Goal: Find specific page/section: Find specific page/section

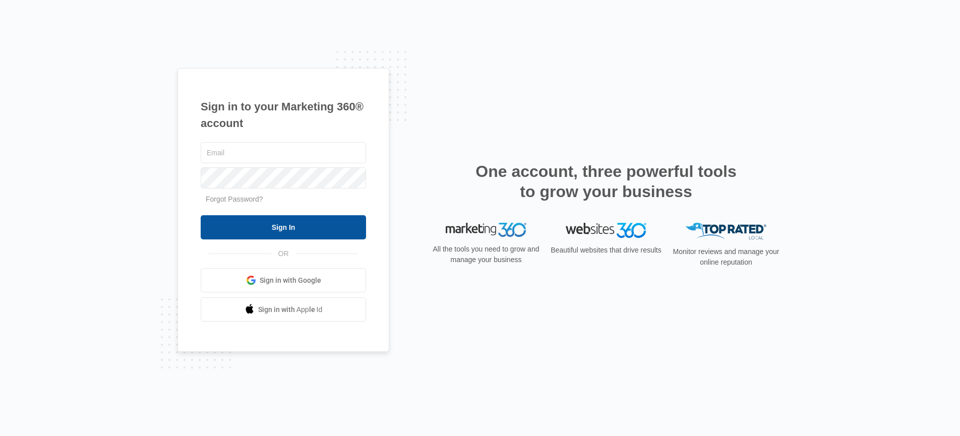
type input "[PERSON_NAME][EMAIL_ADDRESS][PERSON_NAME][DOMAIN_NAME]"
click at [298, 217] on input "Sign In" at bounding box center [283, 227] width 165 height 24
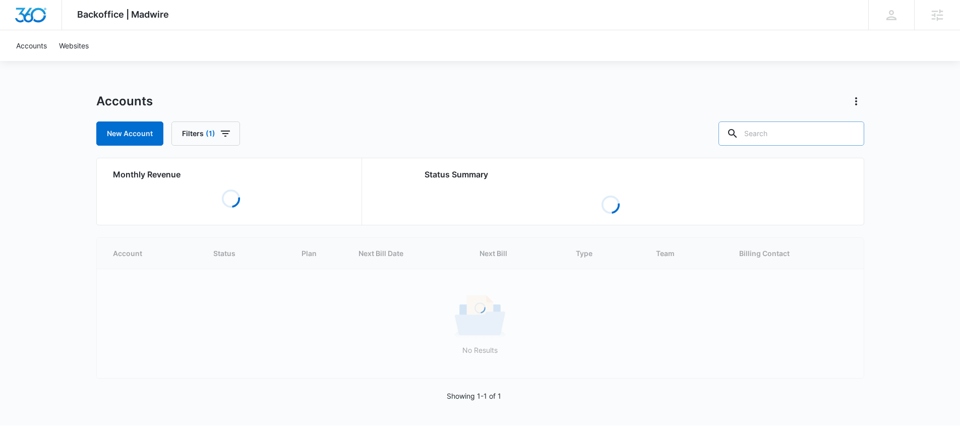
click at [810, 126] on input "text" at bounding box center [792, 134] width 146 height 24
type input "p"
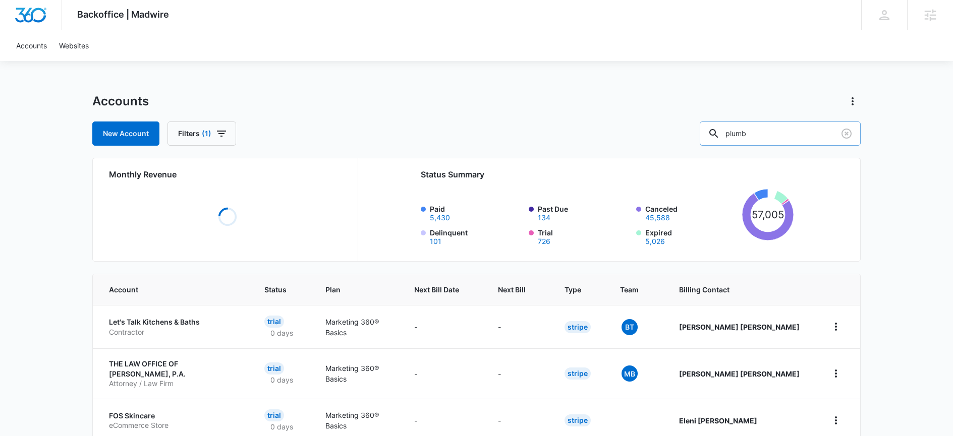
type input "plumb"
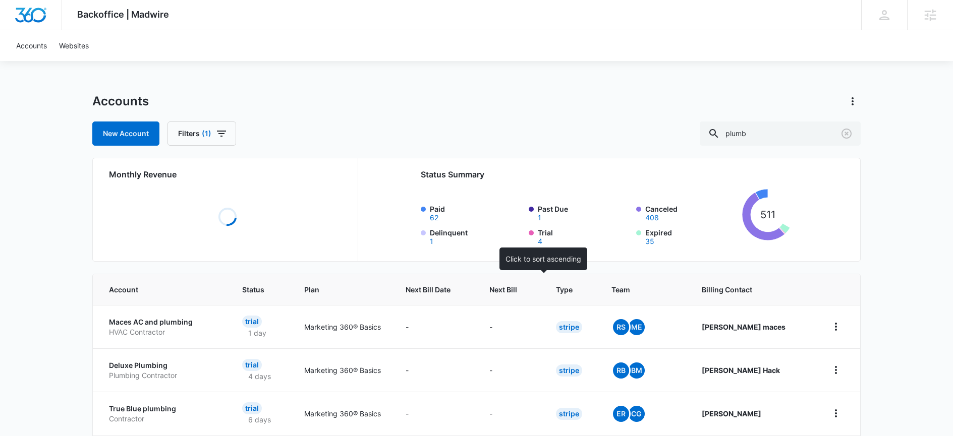
click at [544, 281] on th "Next Bill" at bounding box center [510, 289] width 67 height 31
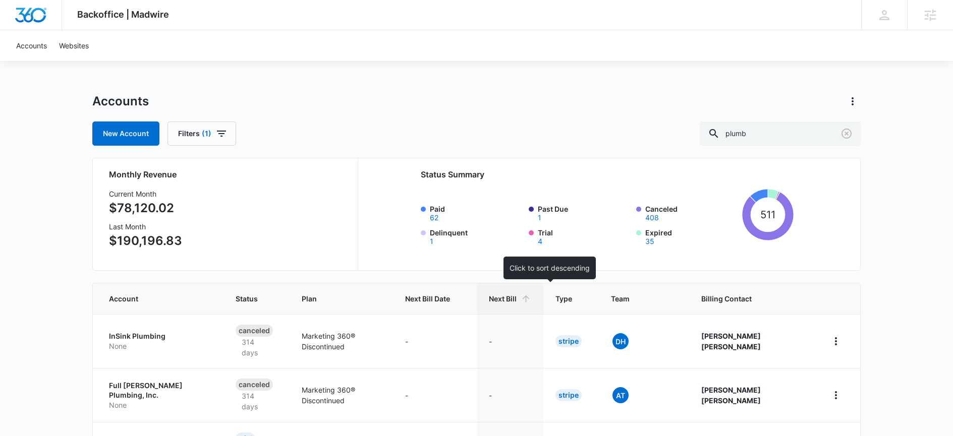
click at [516, 297] on span "Next Bill" at bounding box center [503, 299] width 28 height 11
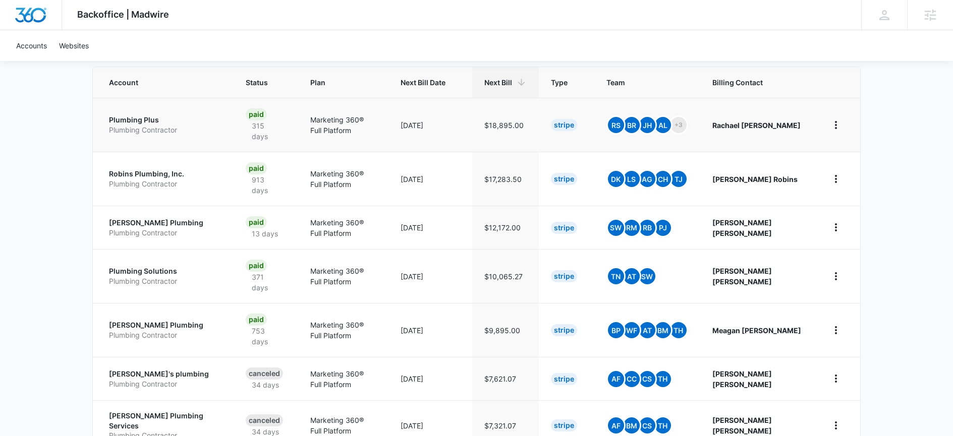
scroll to position [396, 0]
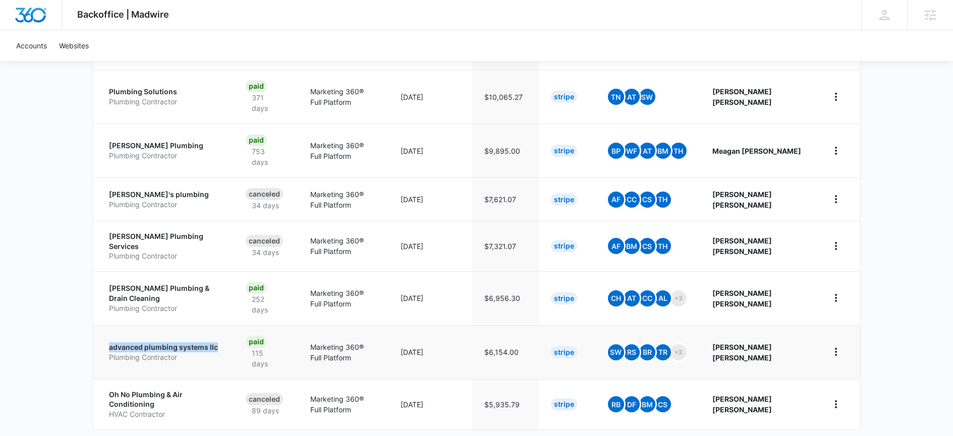
drag, startPoint x: 107, startPoint y: 302, endPoint x: 224, endPoint y: 306, distance: 116.6
click at [224, 325] on td "advanced plumbing systems llc Plumbing Contractor" at bounding box center [163, 352] width 141 height 54
copy p "advanced plumbing systems llc"
drag, startPoint x: 99, startPoint y: 250, endPoint x: 228, endPoint y: 251, distance: 129.1
click at [228, 271] on td "Eason Plumbing & Drain Cleaning Plumbing Contractor" at bounding box center [163, 298] width 141 height 54
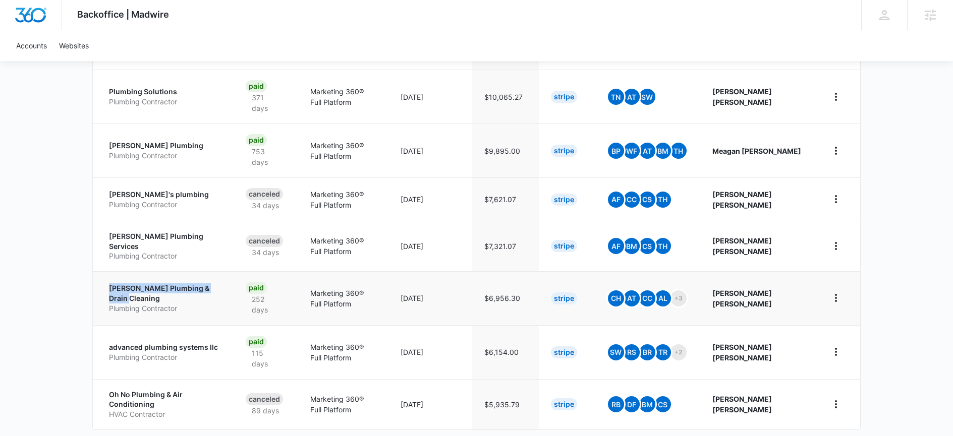
copy p "Eason Plumbing & Drain Cleaning"
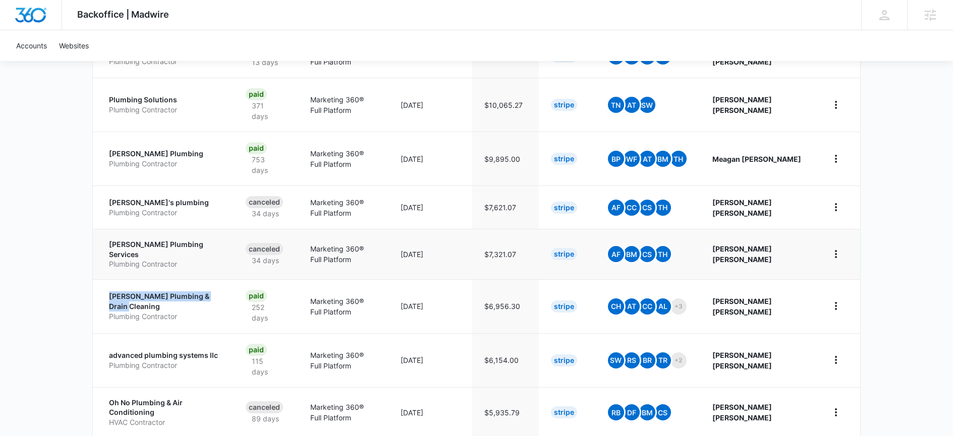
scroll to position [378, 0]
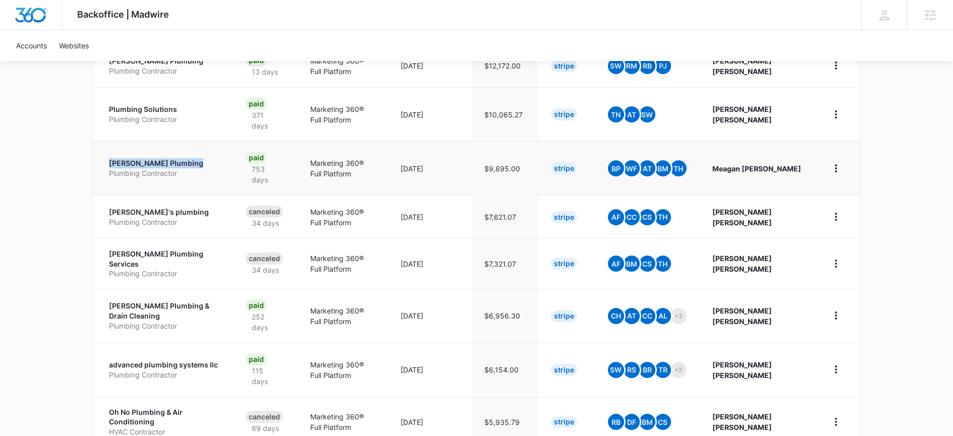
drag, startPoint x: 102, startPoint y: 130, endPoint x: 203, endPoint y: 132, distance: 101.4
click at [203, 141] on td "James K Hafke Plumbing Plumbing Contractor" at bounding box center [163, 168] width 141 height 54
copy p "James K Hafke Plumbing"
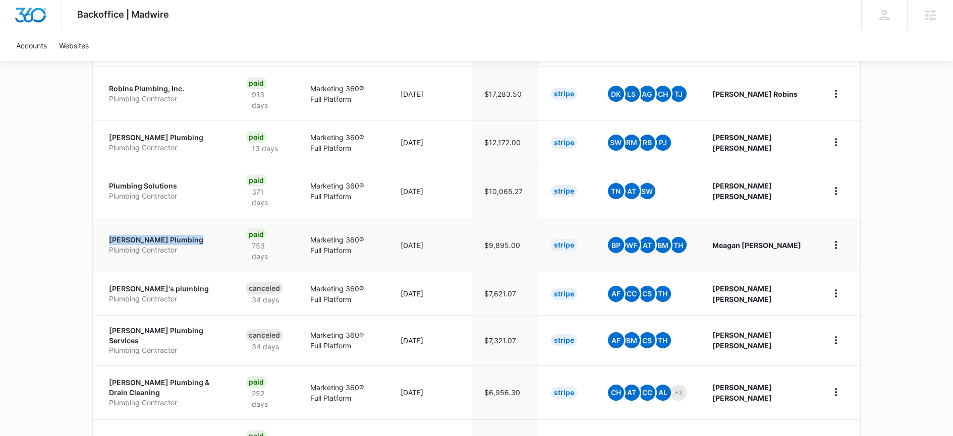
scroll to position [301, 0]
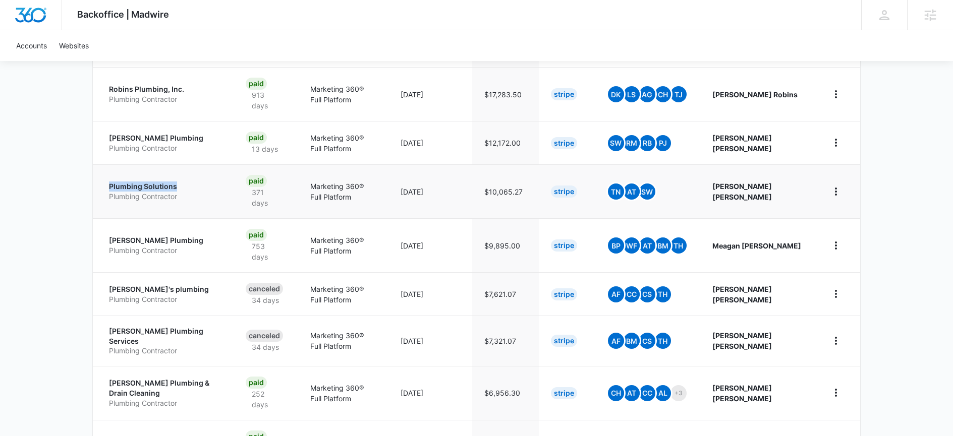
drag, startPoint x: 111, startPoint y: 159, endPoint x: 174, endPoint y: 156, distance: 62.6
click at [174, 164] on td "Plumbing Solutions Plumbing Contractor" at bounding box center [163, 191] width 141 height 54
copy p "Plumbing Solutions"
drag, startPoint x: 107, startPoint y: 118, endPoint x: 177, endPoint y: 118, distance: 69.6
click at [177, 121] on td "Bailey Plumbing Plumbing Contractor" at bounding box center [163, 142] width 141 height 43
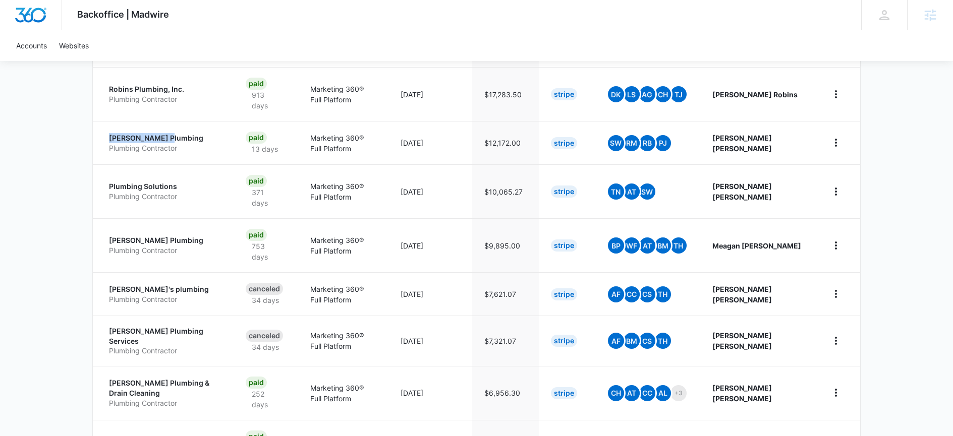
copy p "Bailey Plumbing"
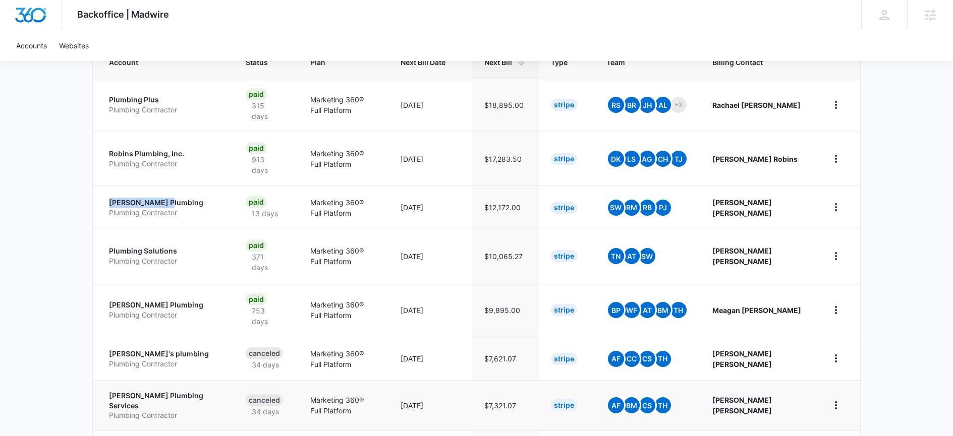
scroll to position [236, 0]
drag, startPoint x: 103, startPoint y: 138, endPoint x: 194, endPoint y: 139, distance: 90.8
click at [194, 139] on td "Robins Plumbing, Inc. Plumbing Contractor" at bounding box center [163, 159] width 141 height 54
drag, startPoint x: 92, startPoint y: 88, endPoint x: 160, endPoint y: 89, distance: 68.6
click at [160, 89] on div "Backoffice | Madwire Apps Settings DD Dominic Dakovich dominic.dakovich@madwire…" at bounding box center [476, 205] width 953 height 882
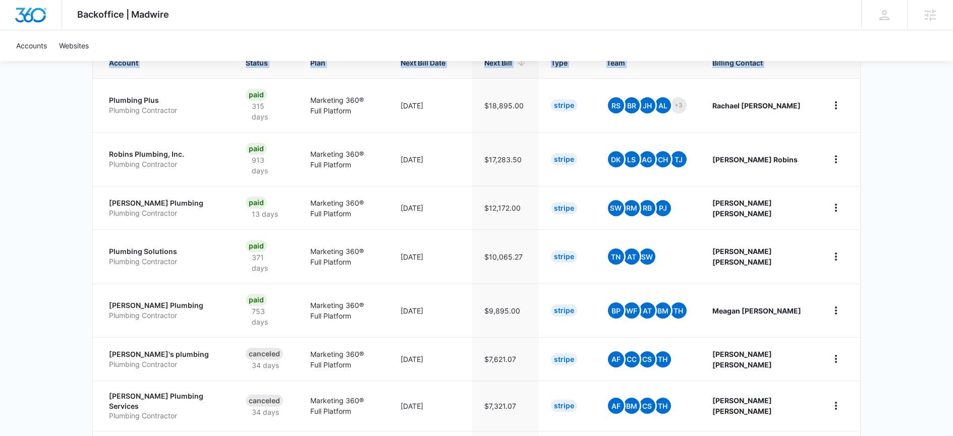
click at [54, 101] on div "Backoffice | Madwire Apps Settings DD Dominic Dakovich dominic.dakovich@madwire…" at bounding box center [476, 205] width 953 height 882
drag, startPoint x: 106, startPoint y: 96, endPoint x: 179, endPoint y: 93, distance: 72.7
click at [179, 93] on td "Plumbing Plus Plumbing Contractor" at bounding box center [163, 105] width 141 height 54
copy p "Plumbing Plus"
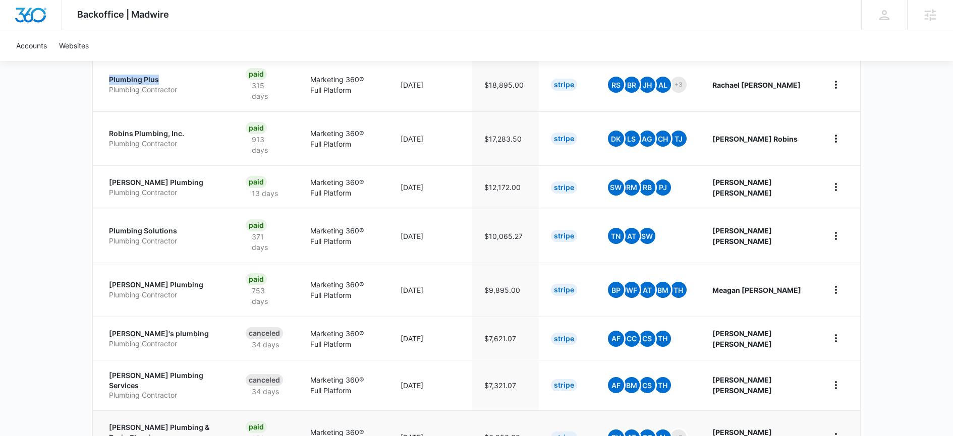
scroll to position [396, 0]
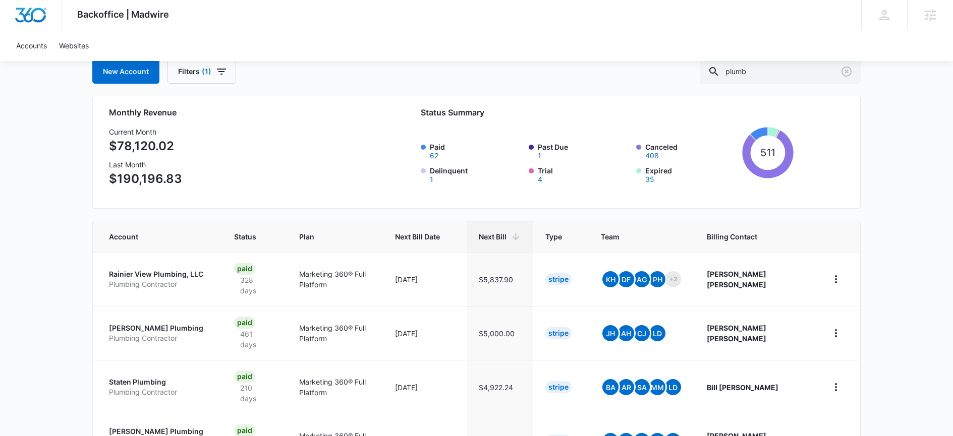
scroll to position [185, 0]
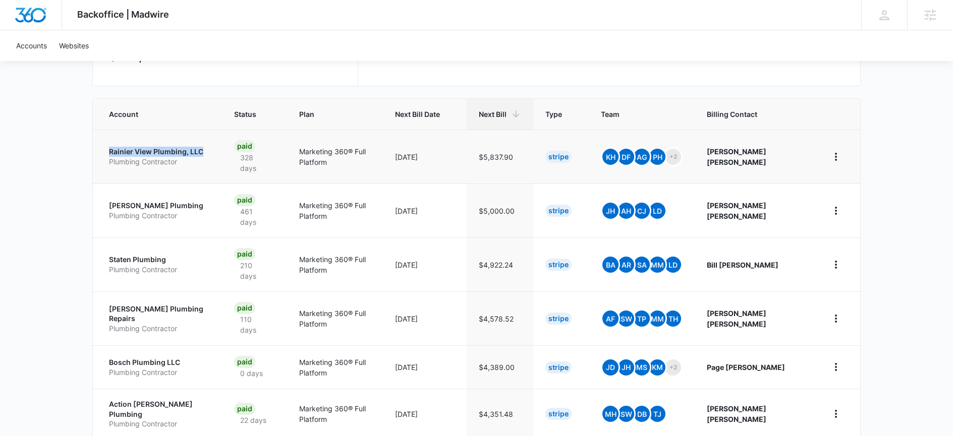
drag, startPoint x: 101, startPoint y: 154, endPoint x: 215, endPoint y: 153, distance: 114.0
click at [215, 153] on td "Rainier View Plumbing, LLC Plumbing Contractor" at bounding box center [157, 157] width 129 height 54
copy p "Rainier View Plumbing, LLC"
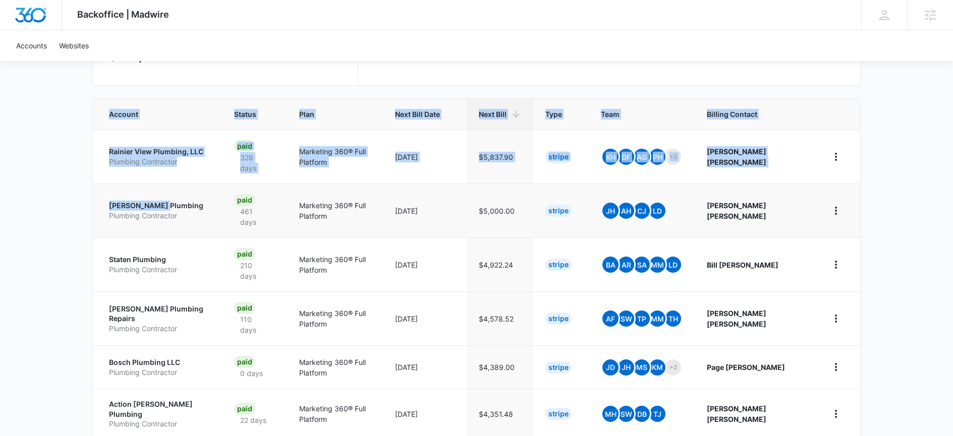
drag, startPoint x: 90, startPoint y: 200, endPoint x: 182, endPoint y: 201, distance: 91.8
click at [182, 201] on div "Backoffice | Madwire Apps Settings DD Dominic Dakovich dominic.dakovich@madwire…" at bounding box center [476, 256] width 953 height 882
click at [78, 203] on div "Backoffice | Madwire Apps Settings DD Dominic Dakovich dominic.dakovich@madwire…" at bounding box center [476, 256] width 953 height 882
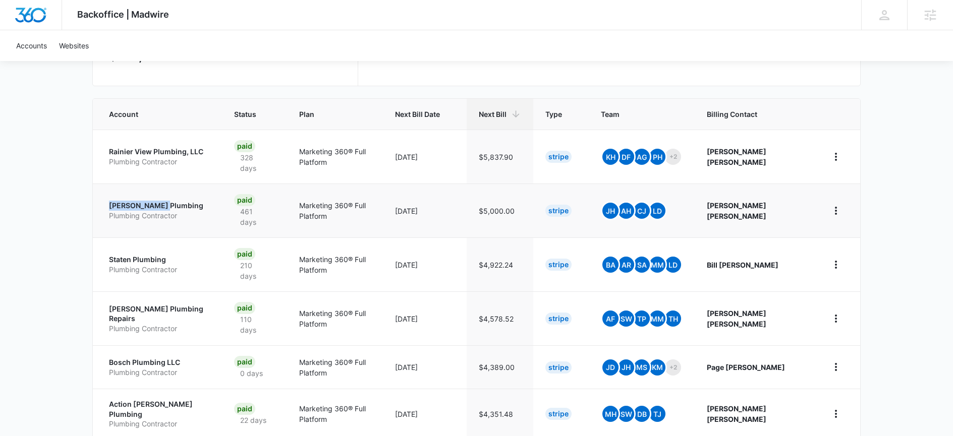
drag, startPoint x: 103, startPoint y: 199, endPoint x: 181, endPoint y: 198, distance: 77.7
click at [181, 198] on td "Jacot Plumbing Plumbing Contractor" at bounding box center [157, 211] width 129 height 54
copy p "Jacot Plumbing"
click at [149, 201] on p "Jacot Plumbing" at bounding box center [159, 206] width 101 height 10
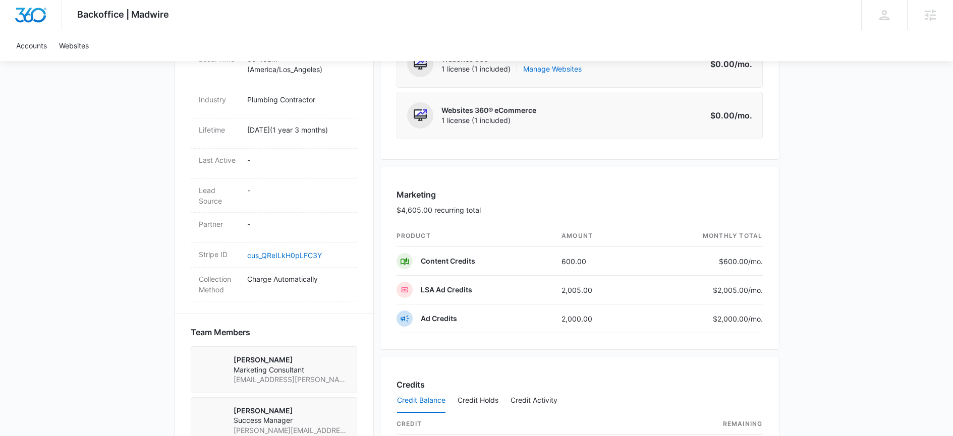
scroll to position [474, 0]
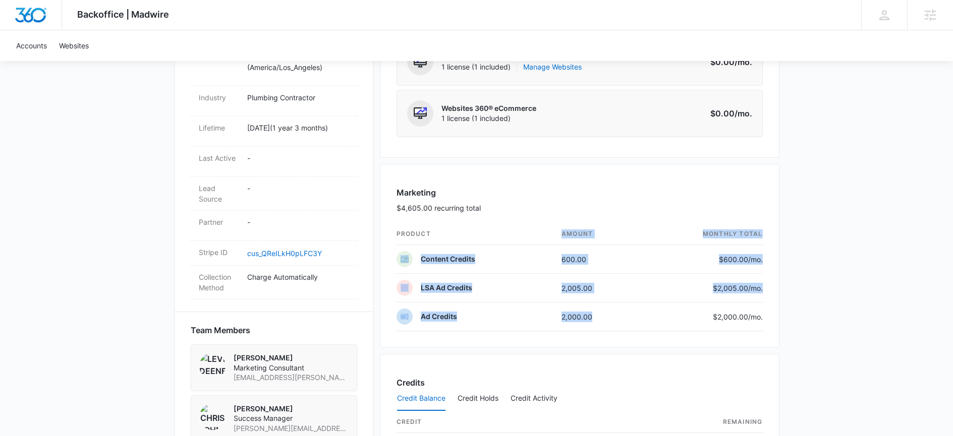
drag, startPoint x: 576, startPoint y: 314, endPoint x: 452, endPoint y: 218, distance: 156.8
click at [438, 238] on table "product amount monthly total Content Credits 600.00 $600.00 /mo. LSA Ad Credits…" at bounding box center [579, 277] width 366 height 108
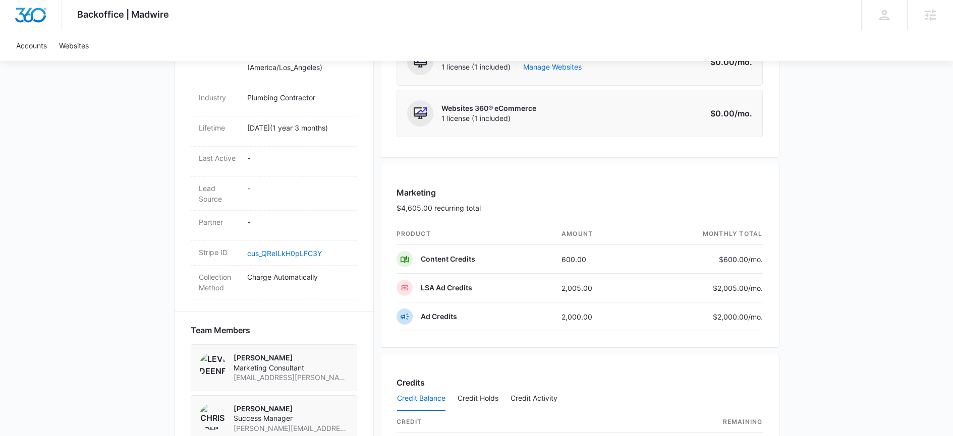
click at [494, 205] on div "Marketing $4,605.00 recurring total" at bounding box center [579, 205] width 366 height 37
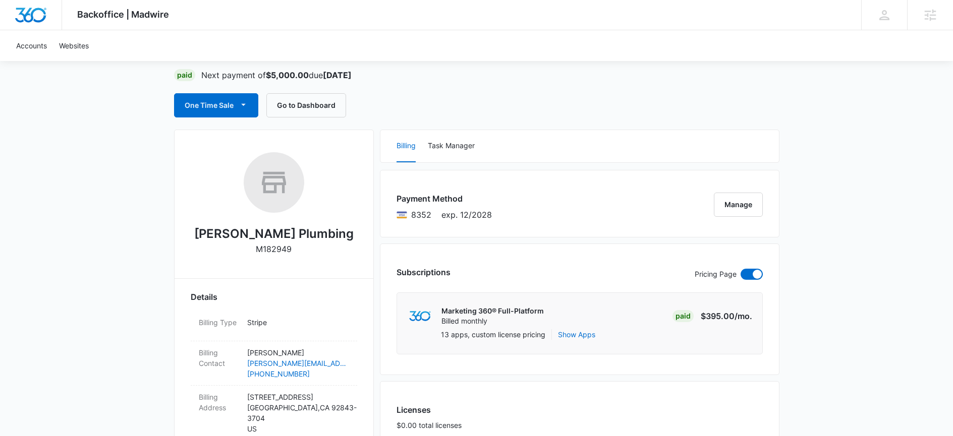
scroll to position [0, 0]
